Goal: Task Accomplishment & Management: Manage account settings

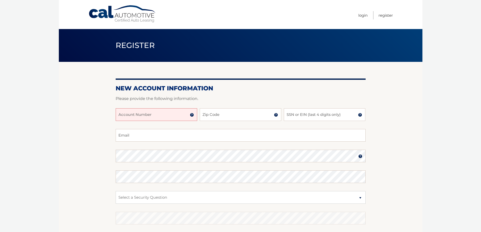
click at [142, 116] on input "Account Number" at bounding box center [157, 114] width 82 height 13
type input "44455977421"
click at [231, 112] on input "Zip Code" at bounding box center [241, 114] width 82 height 13
type input "14615"
click at [298, 114] on input "SSN or EIN (last 4 digits only)" at bounding box center [325, 114] width 82 height 13
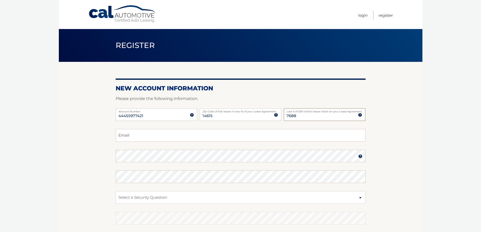
type input "7688"
click at [231, 140] on input "Email" at bounding box center [241, 135] width 250 height 13
type input "tbuchier@rochester.rr.com"
click at [360, 157] on img at bounding box center [361, 156] width 4 height 4
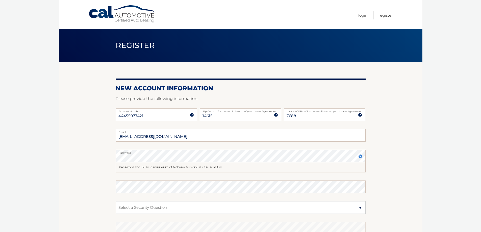
click at [167, 178] on fieldset "tbuchier@rochester.rr.com Email Password Password should be a minimum of 6 char…" at bounding box center [241, 199] width 250 height 140
click at [186, 209] on select "Select a Security Question What was the name of your elementary school? What is…" at bounding box center [241, 207] width 250 height 13
select select "2"
click at [116, 201] on select "Select a Security Question What was the name of your elementary school? What is…" at bounding box center [241, 207] width 250 height 13
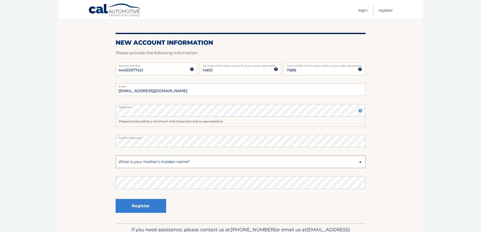
scroll to position [51, 0]
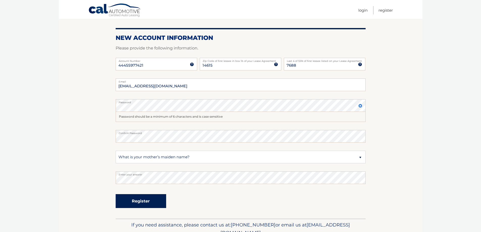
click at [163, 198] on button "Register" at bounding box center [141, 201] width 51 height 14
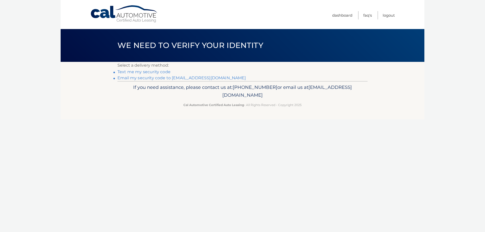
click at [151, 73] on link "Text me my security code" at bounding box center [144, 72] width 53 height 5
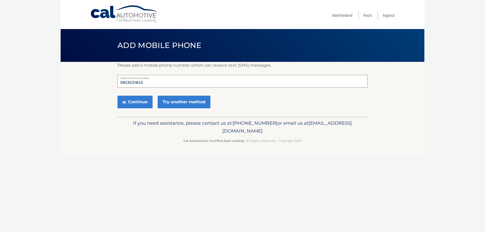
click at [157, 82] on input "5853531843" at bounding box center [243, 81] width 250 height 13
type input "5"
type input "5857436249"
click at [144, 104] on button "Continue" at bounding box center [135, 102] width 35 height 13
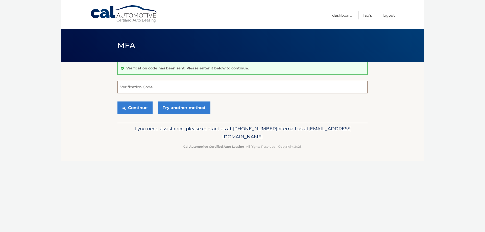
click at [169, 89] on input "Verification Code" at bounding box center [243, 87] width 250 height 13
type input "948695"
click at [142, 107] on button "Continue" at bounding box center [135, 108] width 35 height 13
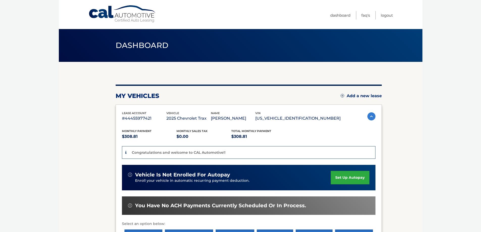
click at [371, 119] on img at bounding box center [372, 116] width 8 height 8
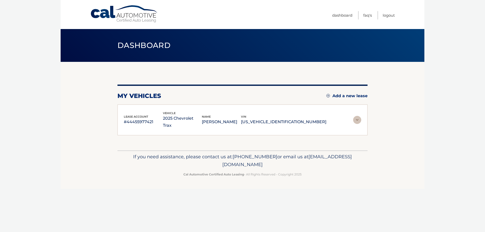
click at [359, 118] on img at bounding box center [357, 120] width 8 height 8
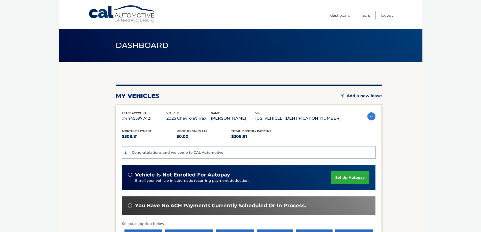
click at [355, 174] on link "set up autopay" at bounding box center [350, 177] width 38 height 13
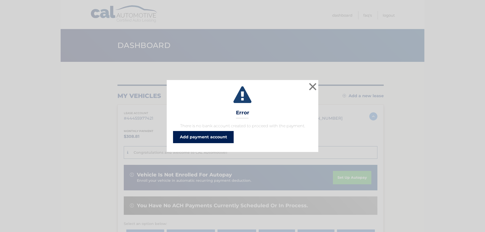
click at [212, 137] on link "Add payment account" at bounding box center [203, 137] width 61 height 12
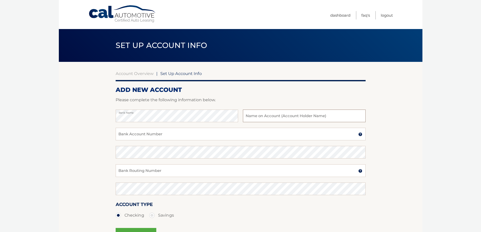
click at [255, 116] on input "text" at bounding box center [304, 116] width 123 height 13
click at [258, 117] on input "Tina buchiere" at bounding box center [304, 116] width 123 height 13
type input "[PERSON_NAME]"
click at [252, 137] on input "Bank Account Number" at bounding box center [241, 134] width 250 height 13
type input "5900517375"
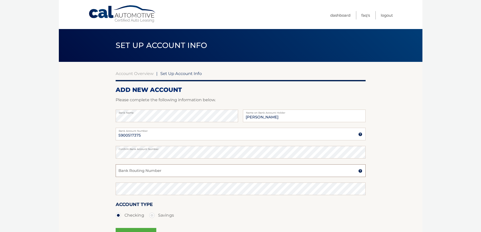
click at [215, 167] on input "Bank Routing Number" at bounding box center [241, 171] width 250 height 13
type input "022000046"
click at [306, 204] on div "Account Type Checking Savings" at bounding box center [241, 210] width 250 height 19
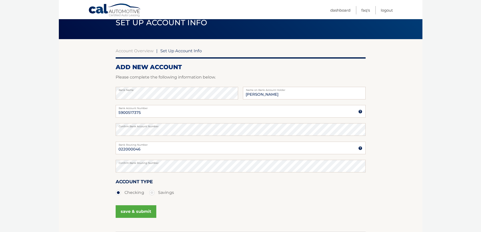
scroll to position [51, 0]
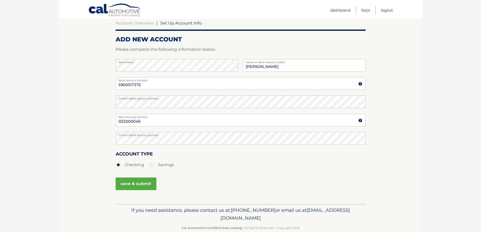
click at [131, 185] on button "save & submit" at bounding box center [136, 184] width 41 height 13
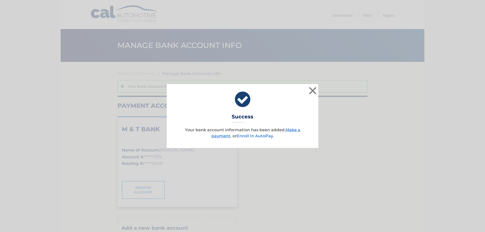
click at [253, 136] on link "Enroll In AutoPay" at bounding box center [255, 136] width 36 height 5
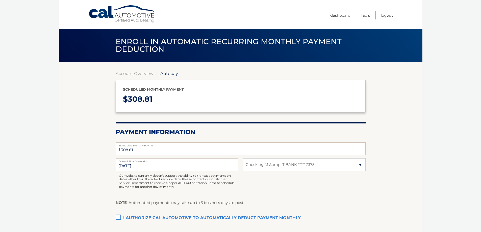
select select "MDc1NTQxZDEtZjlkMi00ZTcwLWExYmMtYzU1MjU0MjNjZTVh"
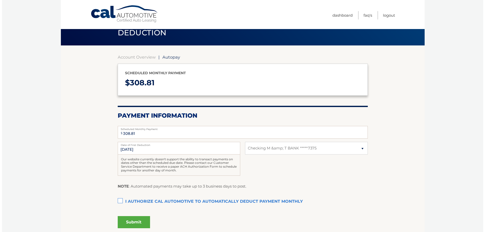
scroll to position [25, 0]
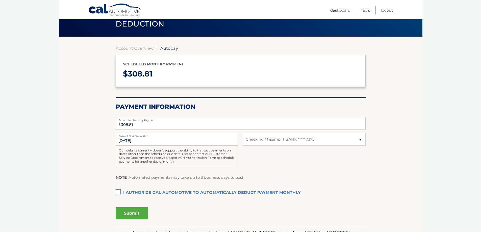
click at [119, 194] on label "I authorize cal automotive to automatically deduct payment monthly This checkbo…" at bounding box center [241, 193] width 250 height 10
click at [0, 0] on input "I authorize cal automotive to automatically deduct payment monthly This checkbo…" at bounding box center [0, 0] width 0 height 0
click at [131, 214] on button "Submit" at bounding box center [132, 214] width 32 height 12
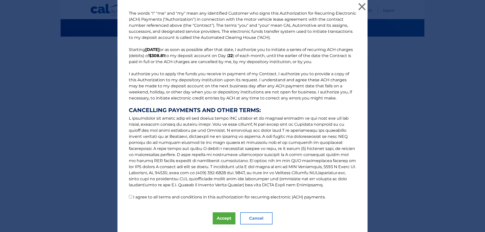
click at [129, 198] on input "I agree to all terms and conditions in this authorization for recurring electro…" at bounding box center [130, 196] width 3 height 3
checkbox input "true"
click at [222, 217] on button "Accept" at bounding box center [224, 219] width 23 height 12
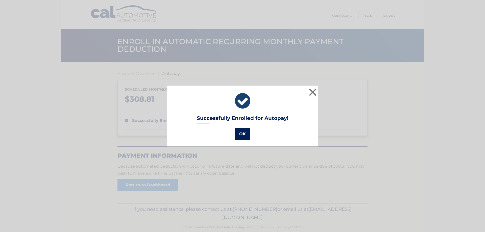
click at [240, 134] on button "OK" at bounding box center [242, 134] width 15 height 12
